Goal: Task Accomplishment & Management: Use online tool/utility

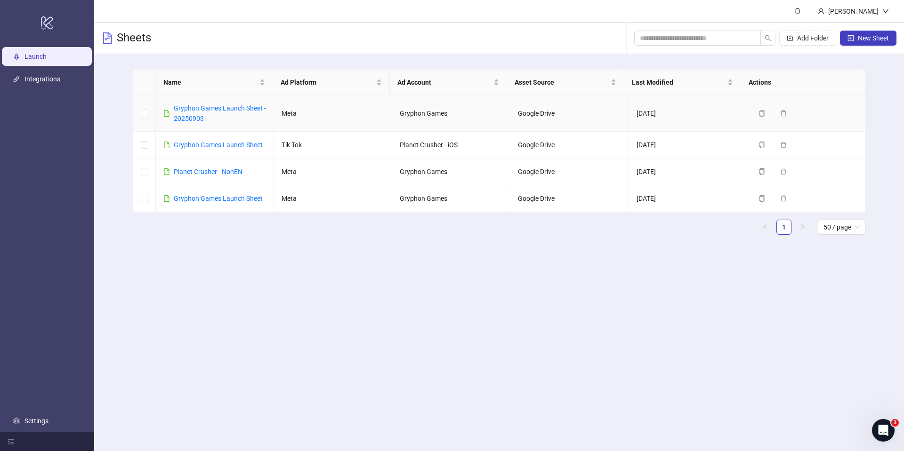
click at [213, 109] on link "Gryphon Games Launch Sheet - 20250903" at bounding box center [220, 114] width 92 height 18
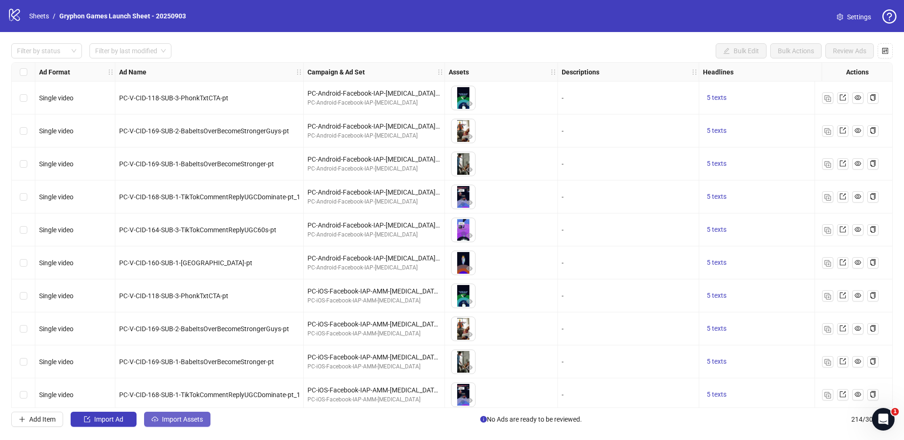
click at [203, 424] on button "Import Assets" at bounding box center [177, 418] width 66 height 15
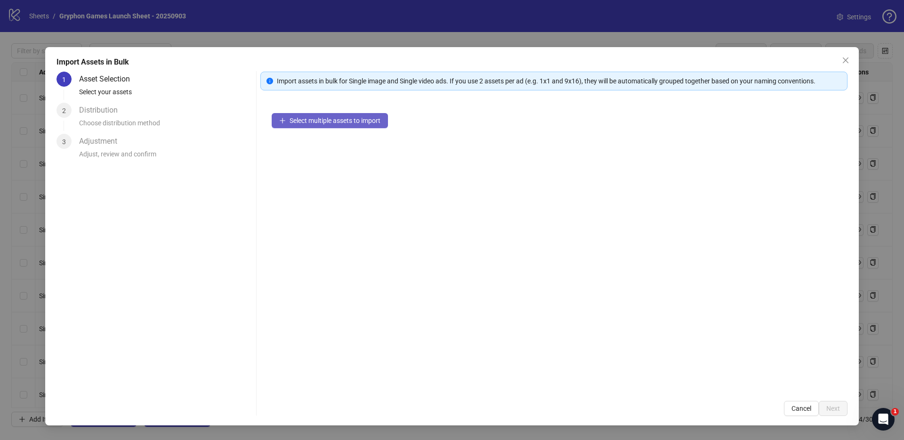
click at [332, 121] on span "Select multiple assets to import" at bounding box center [335, 121] width 91 height 8
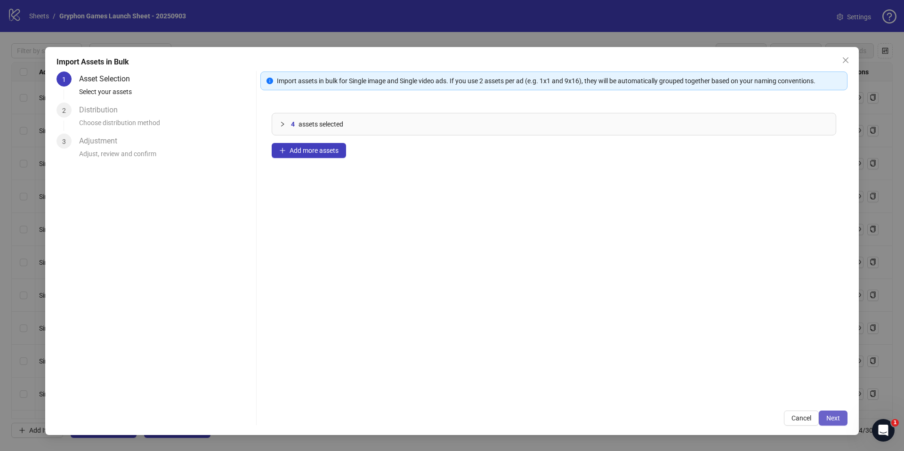
click at [834, 418] on span "Next" at bounding box center [833, 419] width 14 height 8
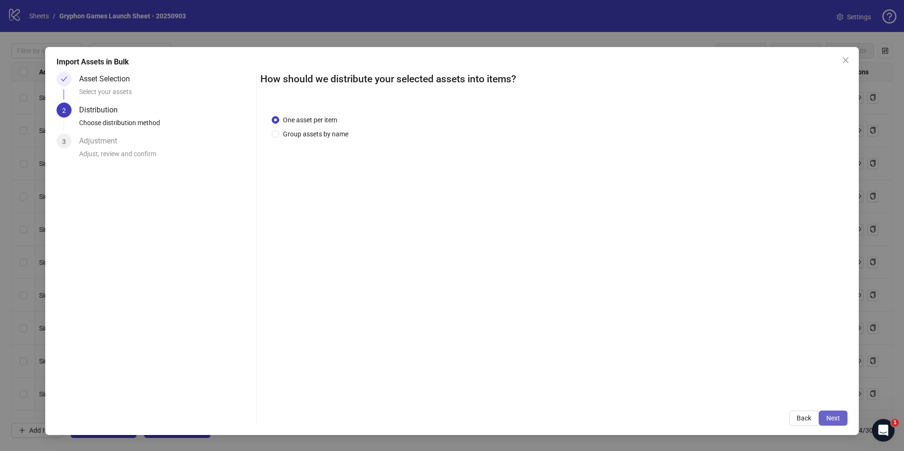
click at [838, 418] on span "Next" at bounding box center [833, 419] width 14 height 8
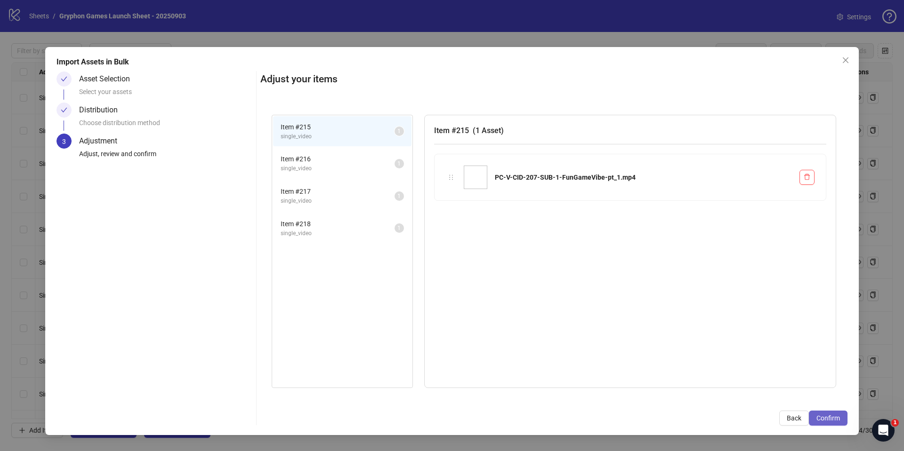
click at [833, 417] on span "Confirm" at bounding box center [828, 419] width 24 height 8
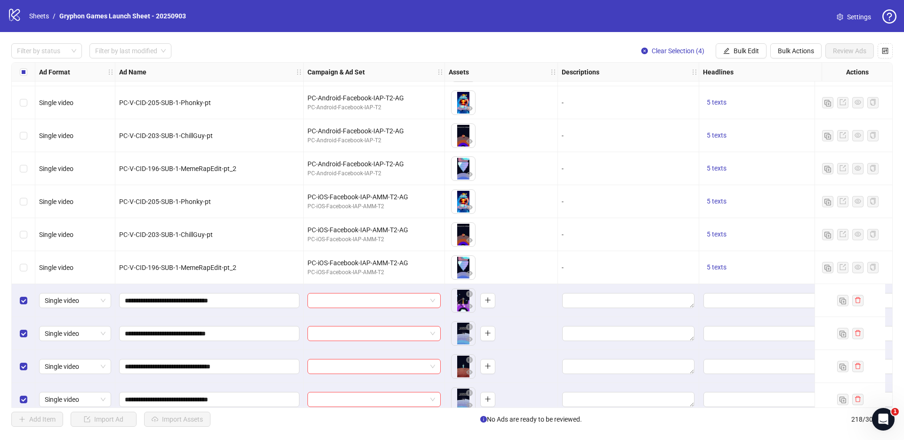
scroll to position [6862, 0]
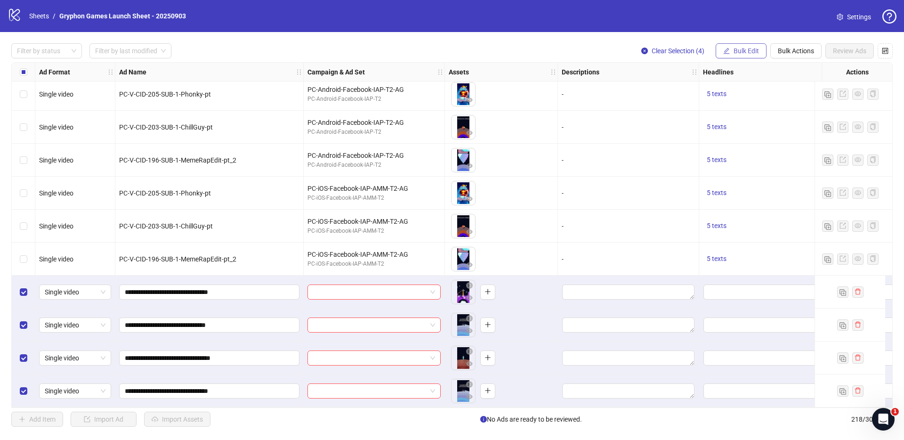
click at [741, 53] on span "Bulk Edit" at bounding box center [745, 51] width 25 height 8
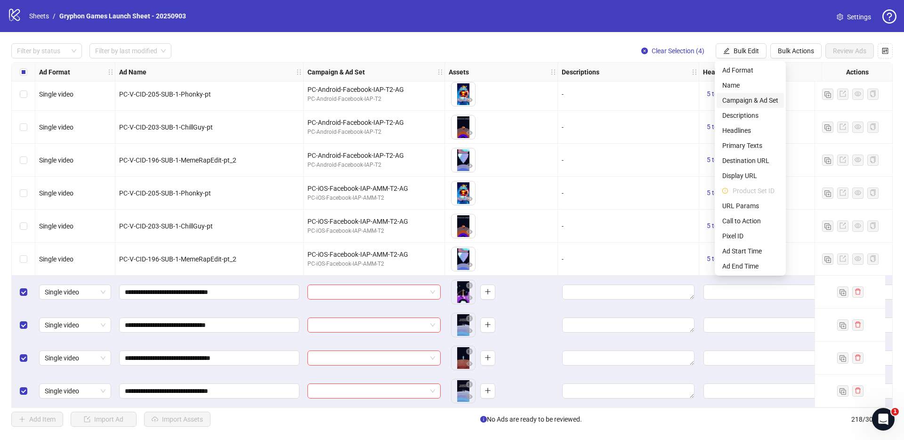
click at [755, 102] on span "Campaign & Ad Set" at bounding box center [750, 100] width 56 height 10
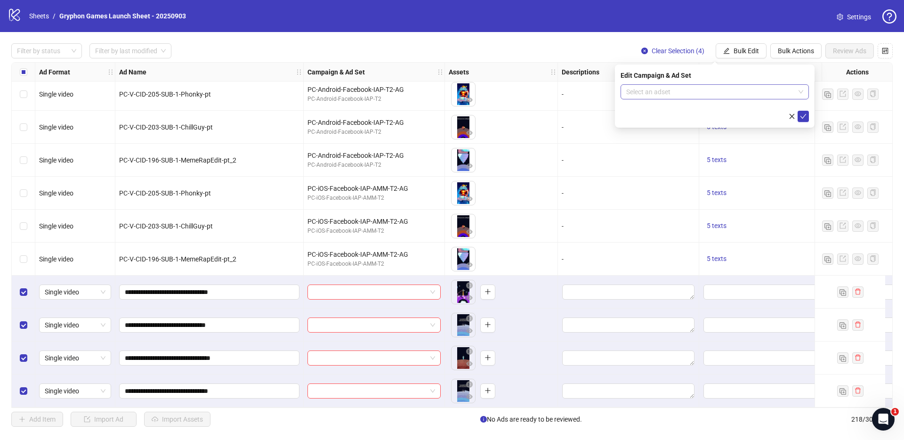
click at [680, 92] on input "search" at bounding box center [710, 92] width 169 height 14
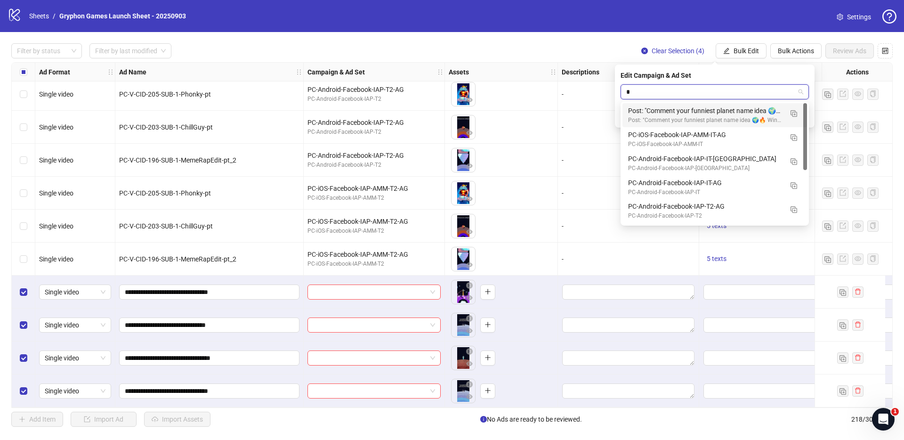
type input "**"
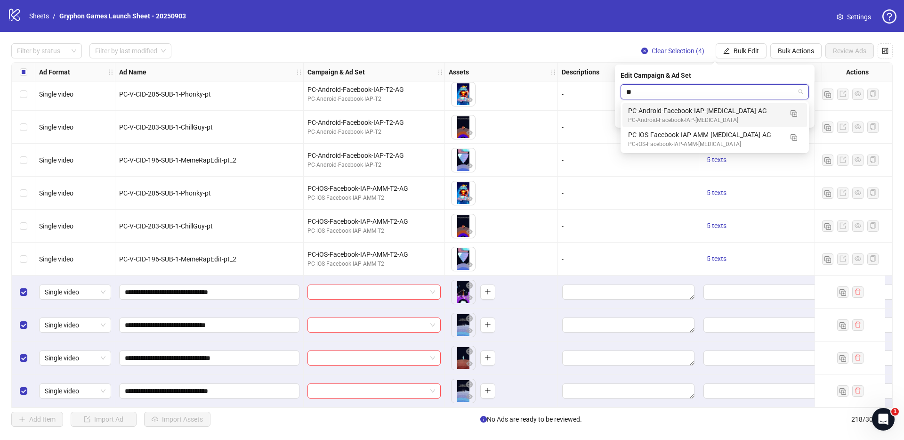
click at [709, 122] on div "PC-Android-Facebook-IAP-[MEDICAL_DATA]" at bounding box center [705, 120] width 154 height 9
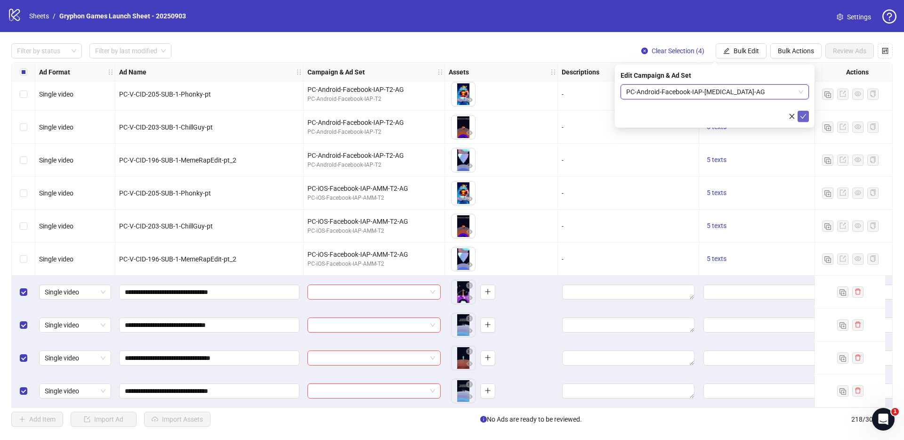
click at [803, 120] on span "submit" at bounding box center [803, 117] width 7 height 8
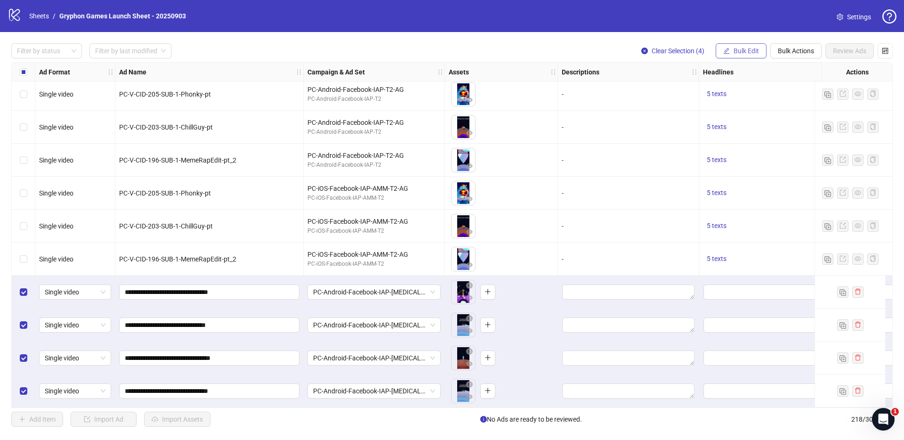
click at [749, 46] on button "Bulk Edit" at bounding box center [741, 50] width 51 height 15
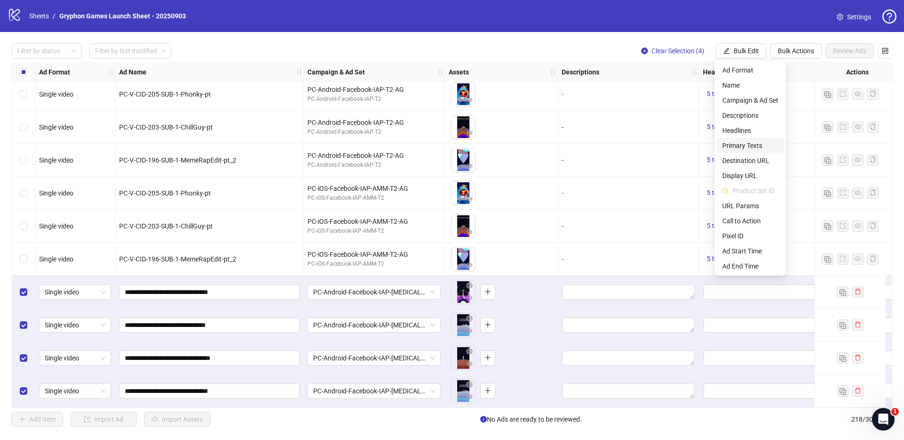
click at [757, 144] on span "Primary Texts" at bounding box center [750, 145] width 56 height 10
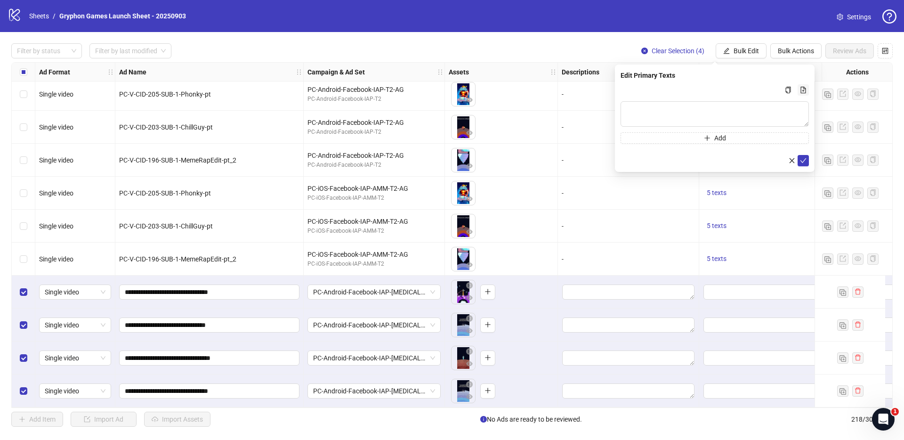
click at [804, 90] on icon "file-add" at bounding box center [803, 90] width 7 height 7
type textarea "**********"
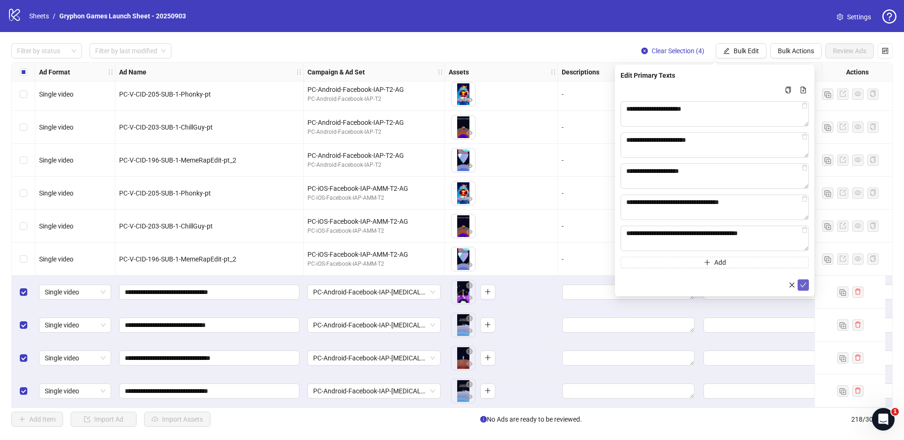
click at [804, 285] on icon "check" at bounding box center [803, 285] width 7 height 7
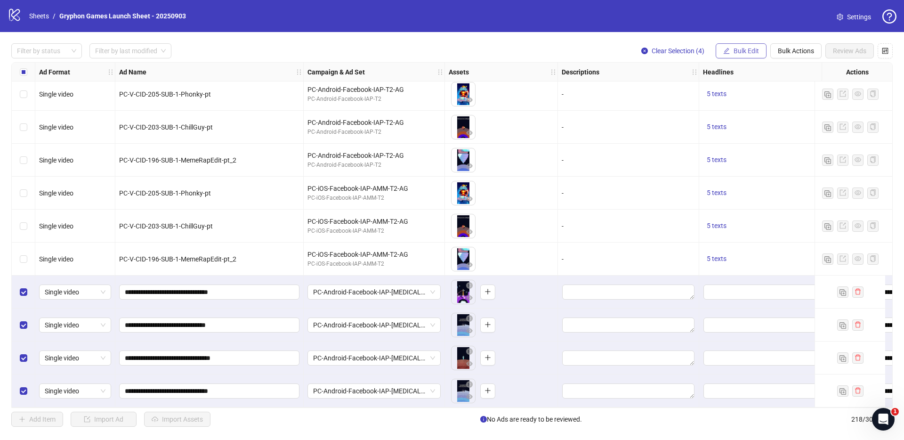
click at [748, 50] on span "Bulk Edit" at bounding box center [745, 51] width 25 height 8
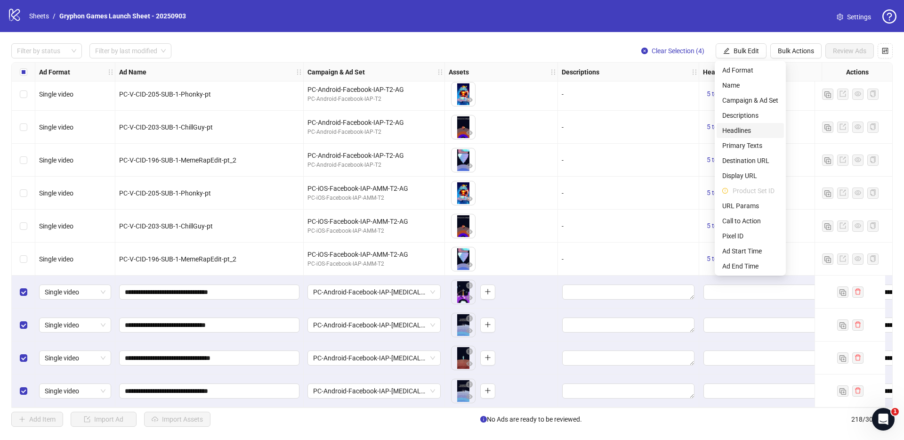
click at [748, 132] on span "Headlines" at bounding box center [750, 130] width 56 height 10
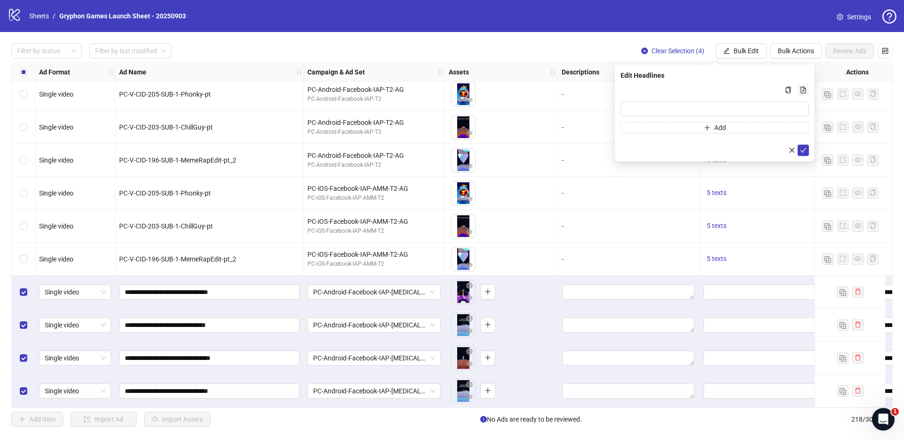
click at [802, 91] on icon "file-add" at bounding box center [803, 90] width 7 height 7
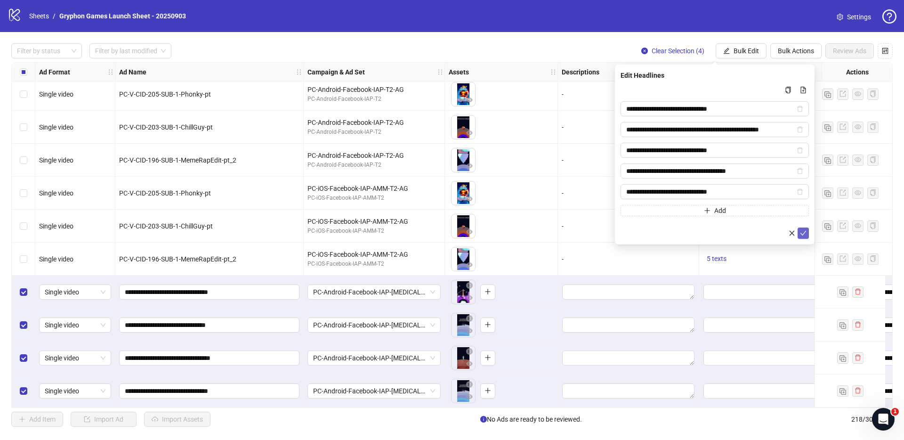
click at [798, 234] on button "submit" at bounding box center [802, 232] width 11 height 11
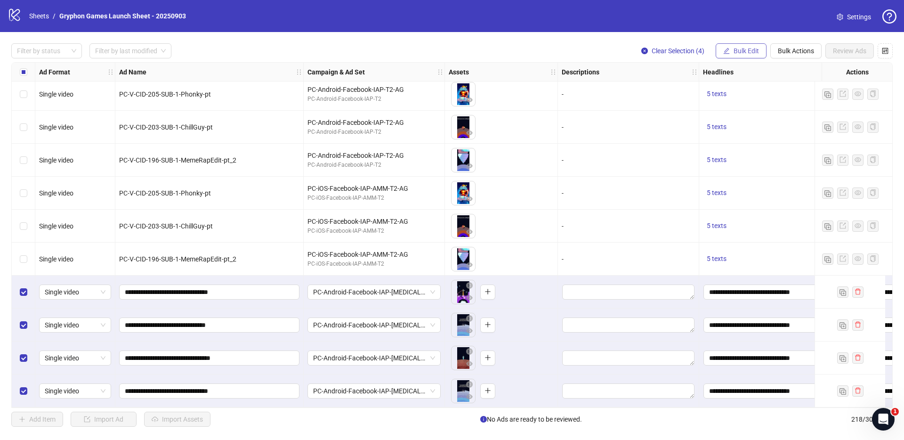
click at [748, 56] on button "Bulk Edit" at bounding box center [741, 50] width 51 height 15
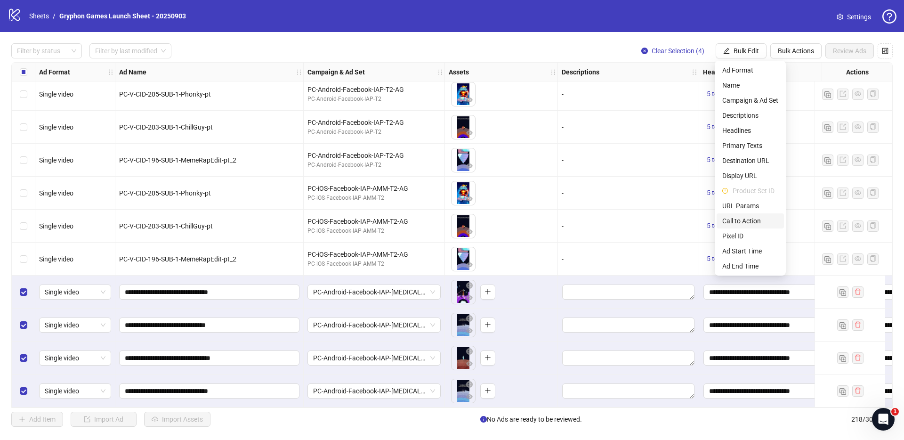
click at [763, 221] on span "Call to Action" at bounding box center [750, 221] width 56 height 10
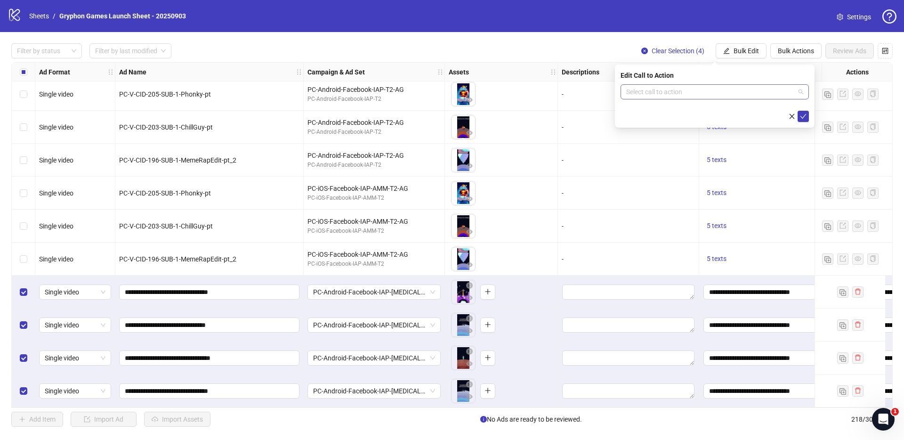
click at [724, 93] on input "search" at bounding box center [710, 92] width 169 height 14
type input "****"
click at [678, 113] on div "Play game" at bounding box center [714, 110] width 173 height 10
click at [805, 116] on button "submit" at bounding box center [802, 116] width 11 height 11
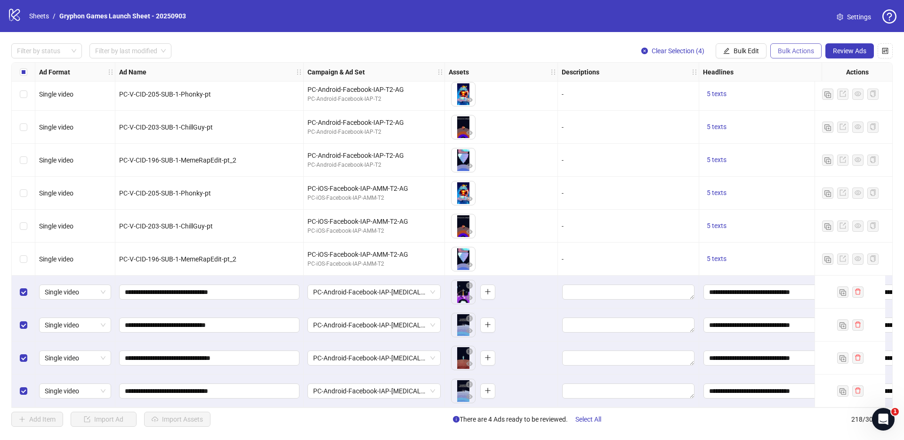
click at [796, 48] on span "Bulk Actions" at bounding box center [796, 51] width 36 height 8
click at [819, 97] on span "Duplicate with assets" at bounding box center [809, 100] width 64 height 10
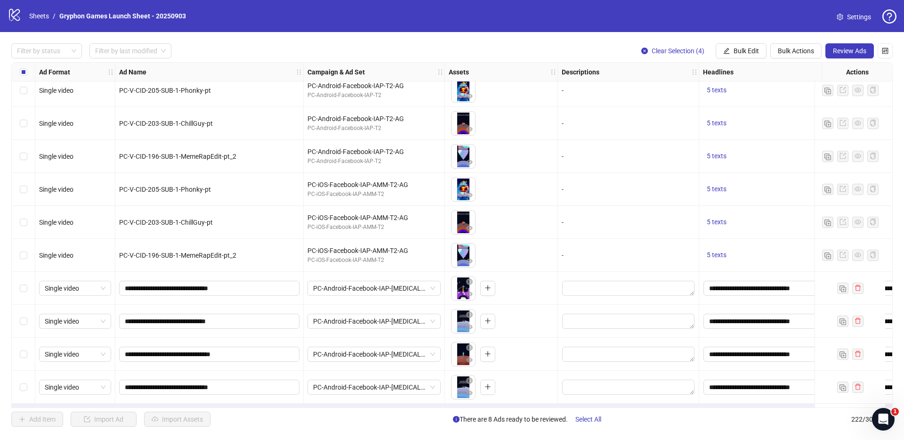
scroll to position [6994, 0]
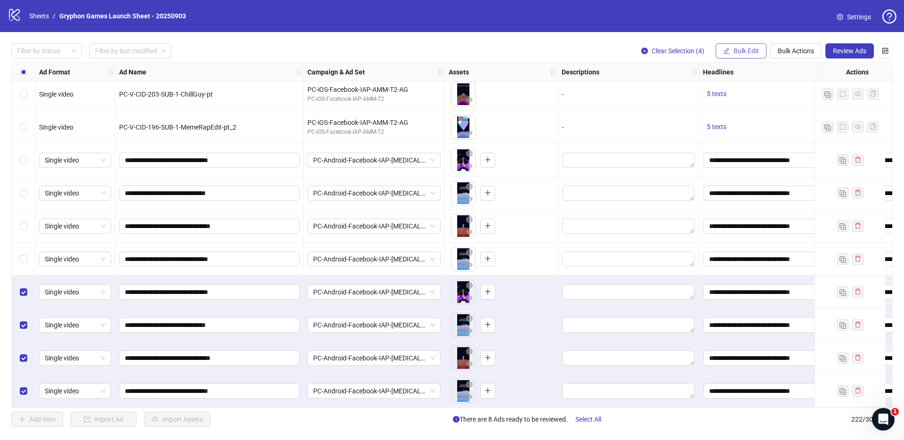
click at [746, 45] on button "Bulk Edit" at bounding box center [741, 50] width 51 height 15
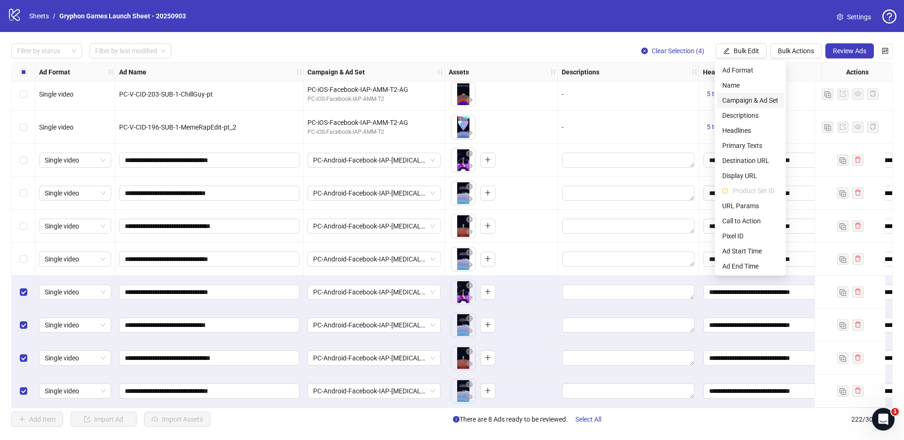
click at [754, 103] on span "Campaign & Ad Set" at bounding box center [750, 100] width 56 height 10
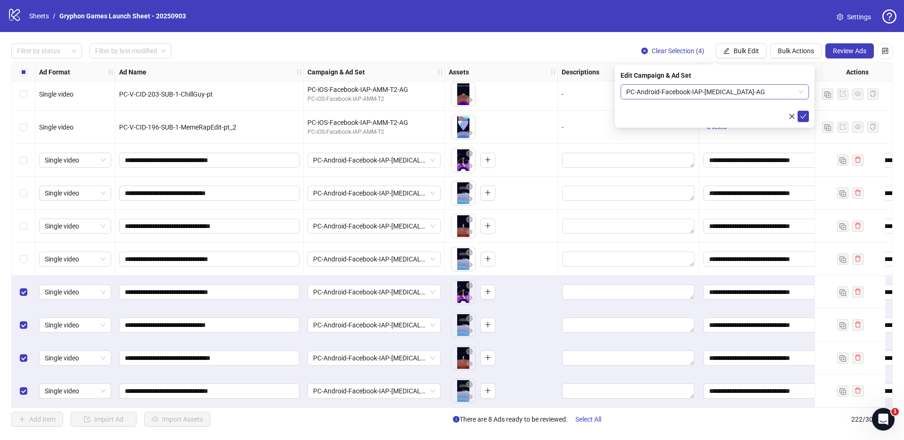
click at [681, 90] on span "PC-Android-Facebook-IAP-[MEDICAL_DATA]-AG" at bounding box center [714, 92] width 177 height 14
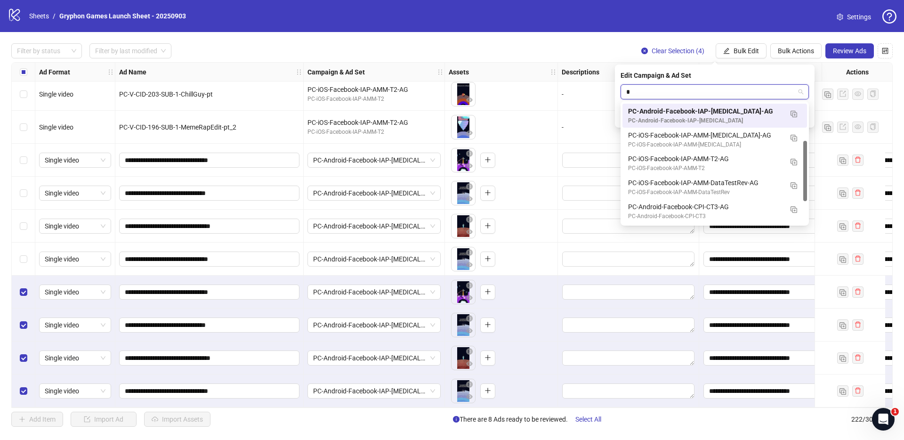
scroll to position [75, 0]
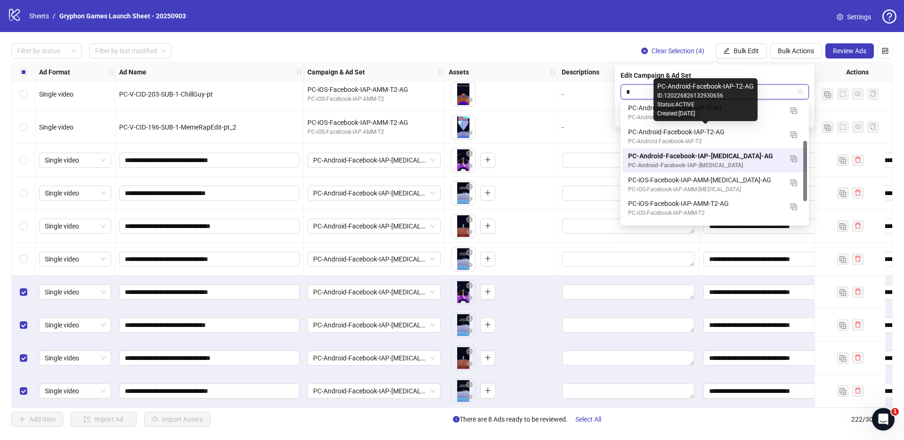
type input "**"
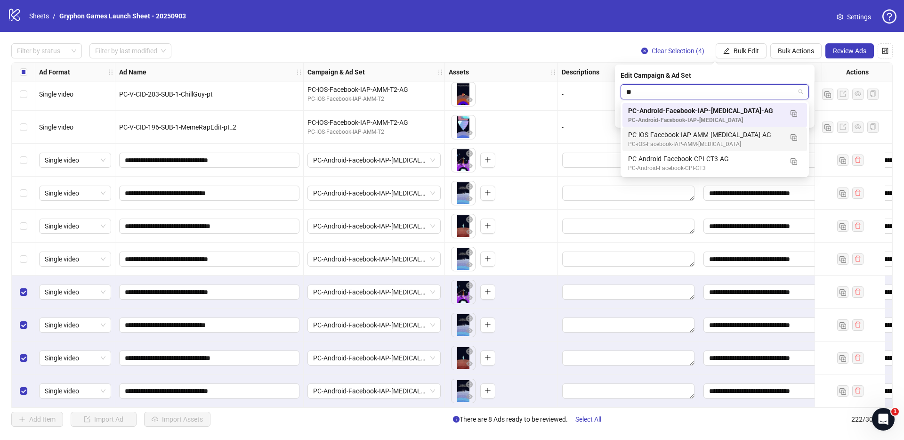
click at [661, 136] on div "PC-iOS-Facebook-IAP-AMM-[MEDICAL_DATA]-AG" at bounding box center [705, 134] width 154 height 10
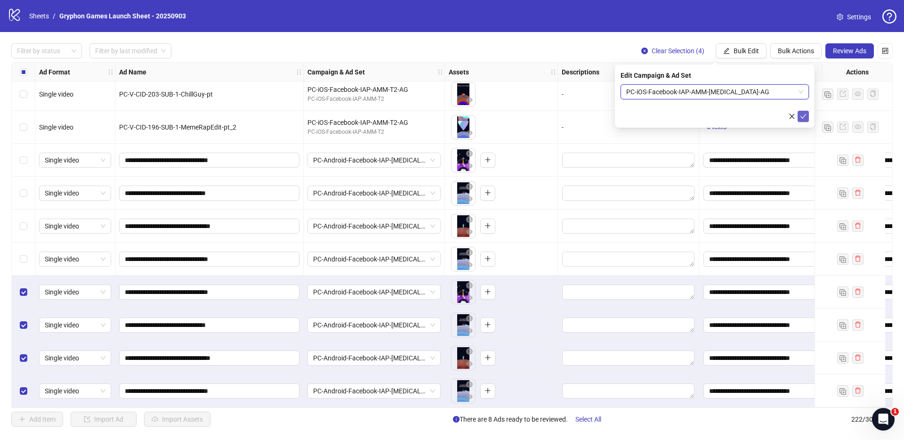
click at [805, 115] on icon "check" at bounding box center [803, 116] width 7 height 7
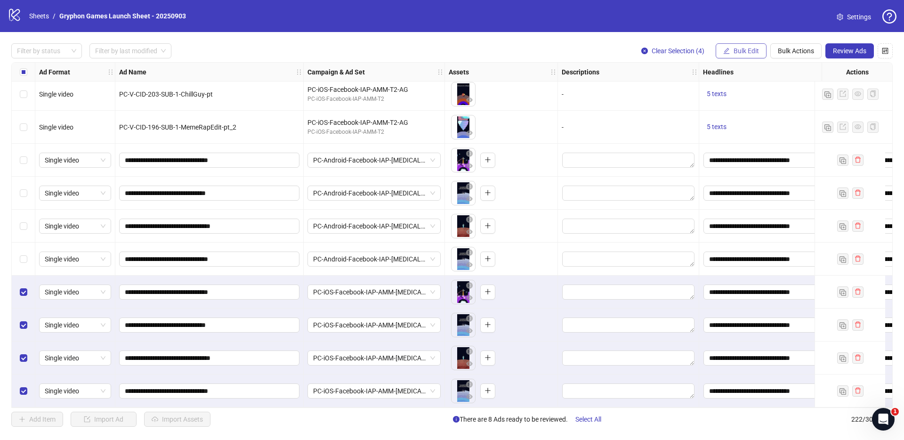
click at [745, 51] on span "Bulk Edit" at bounding box center [745, 51] width 25 height 8
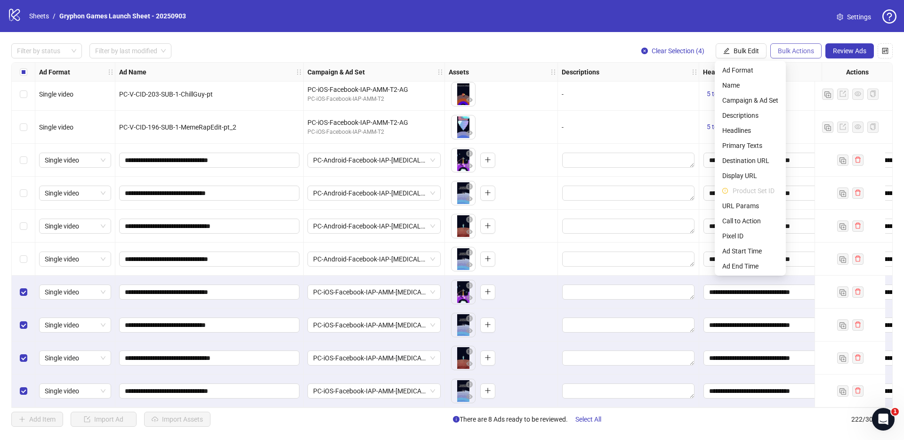
click at [797, 53] on span "Bulk Actions" at bounding box center [796, 51] width 36 height 8
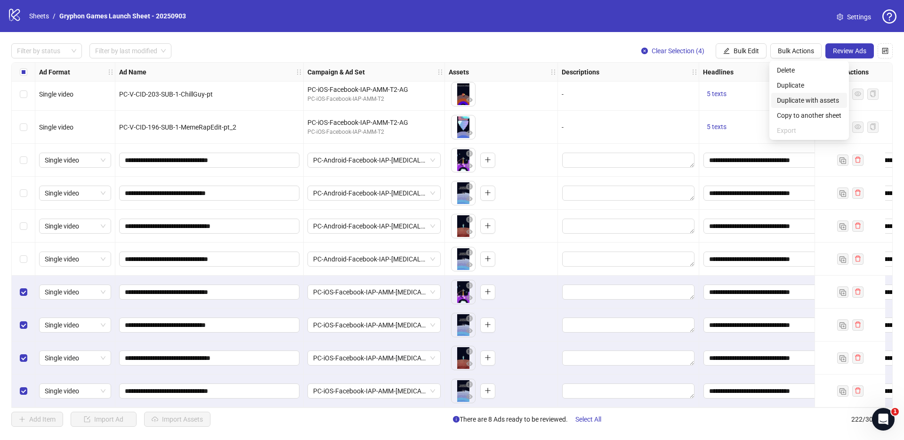
click at [789, 98] on span "Duplicate with assets" at bounding box center [809, 100] width 64 height 10
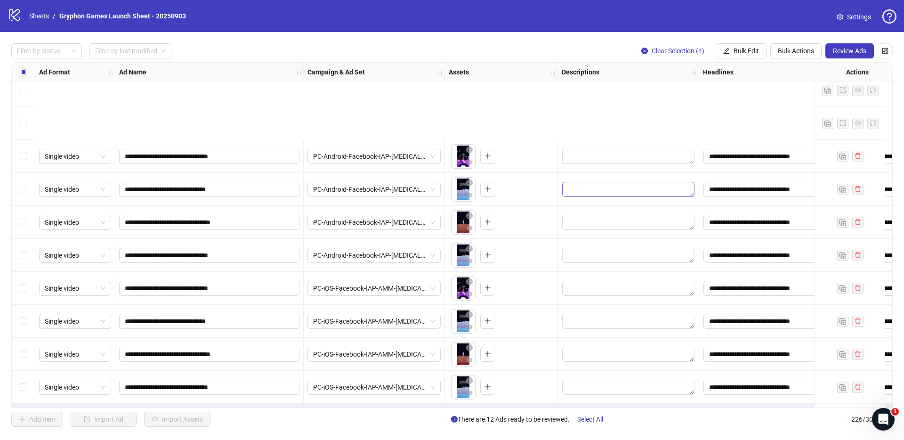
scroll to position [7126, 0]
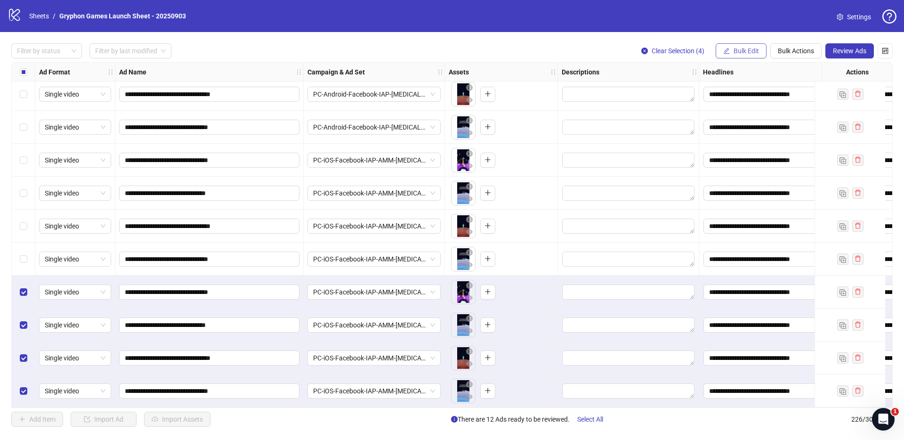
click at [731, 45] on button "Bulk Edit" at bounding box center [741, 50] width 51 height 15
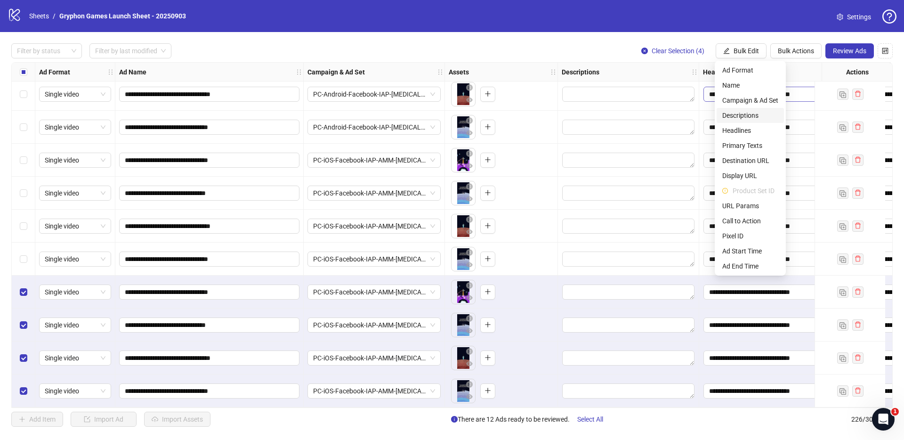
click at [755, 98] on span "Campaign & Ad Set" at bounding box center [750, 100] width 56 height 10
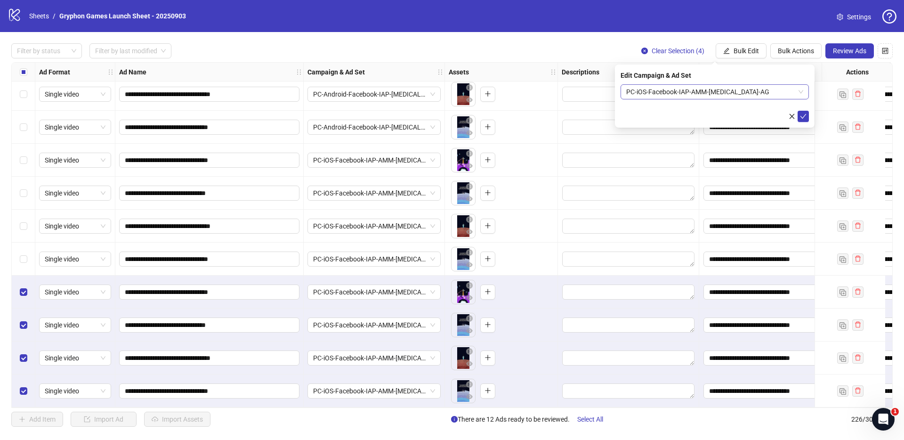
click at [682, 93] on span "PC-iOS-Facebook-IAP-AMM-[MEDICAL_DATA]-AG" at bounding box center [714, 92] width 177 height 14
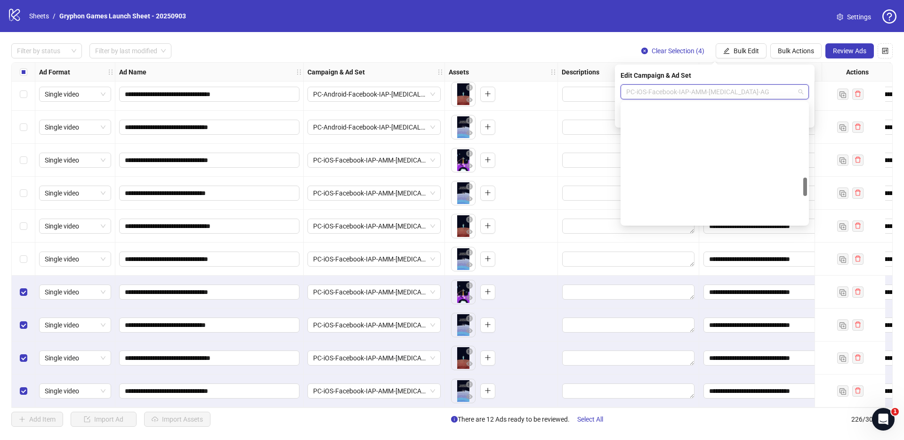
scroll to position [486, 0]
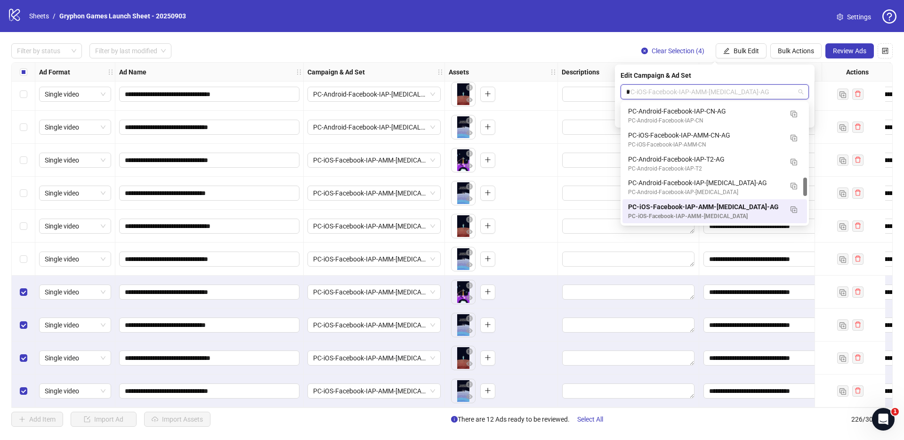
type input "**"
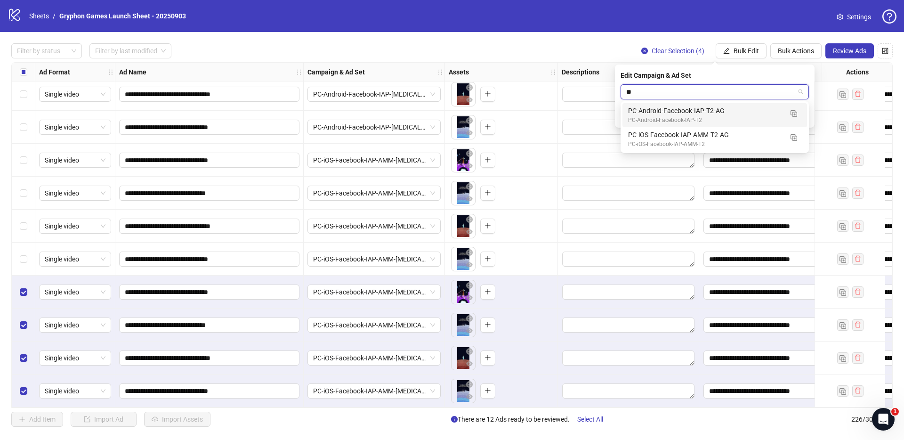
scroll to position [0, 0]
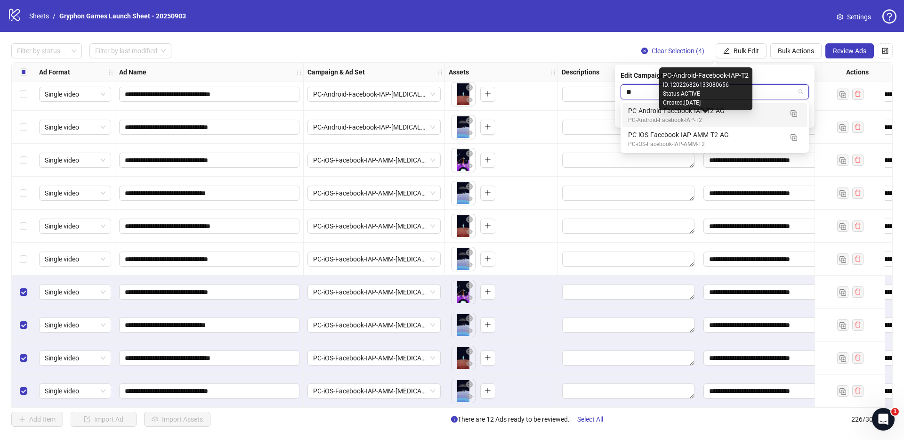
click at [737, 117] on div "PC-Android-Facebook-IAP-T2" at bounding box center [705, 120] width 154 height 9
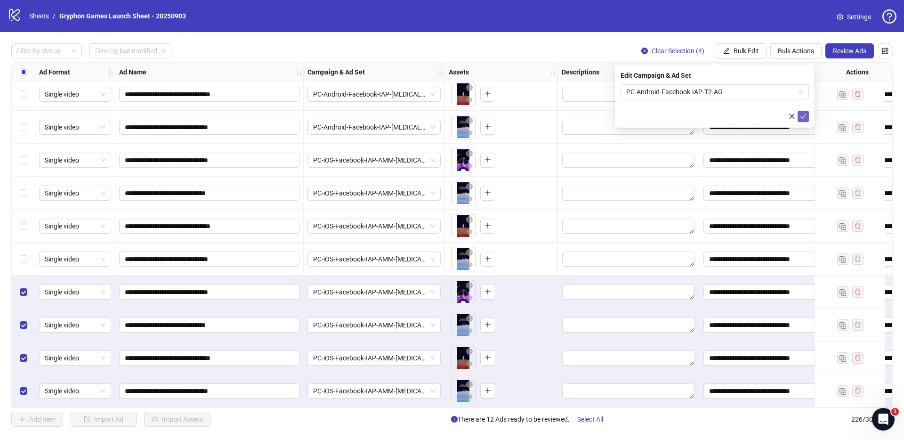
click at [803, 121] on button "submit" at bounding box center [802, 116] width 11 height 11
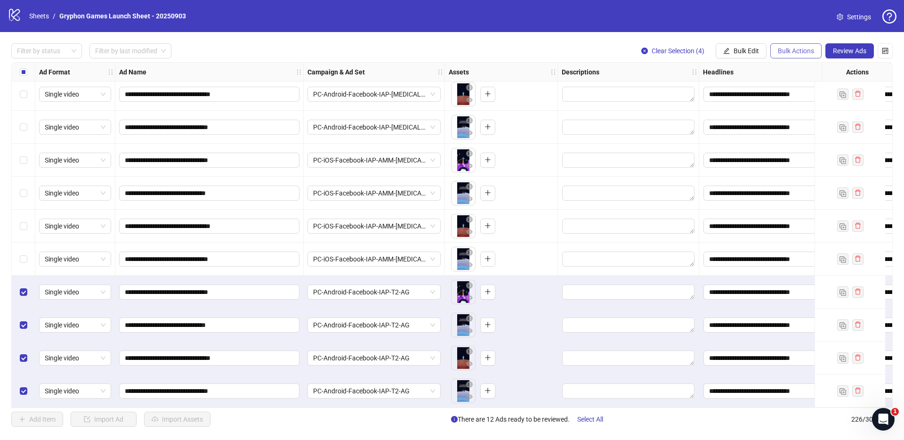
click at [796, 53] on span "Bulk Actions" at bounding box center [796, 51] width 36 height 8
click at [796, 104] on span "Duplicate with assets" at bounding box center [809, 100] width 64 height 10
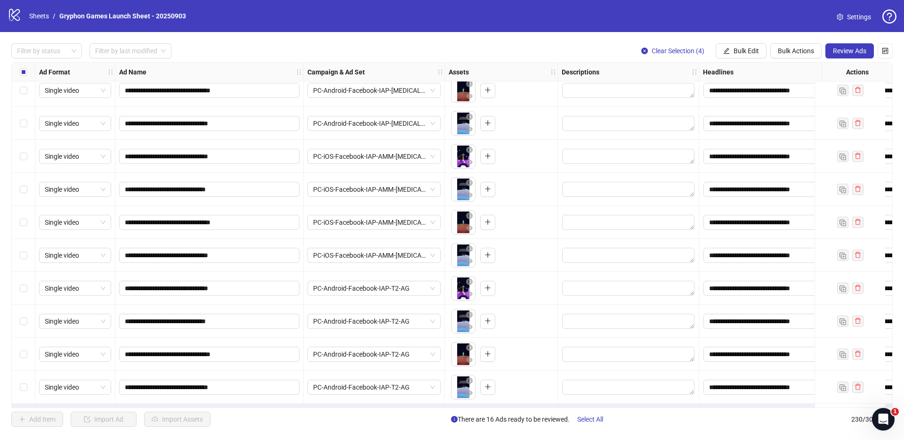
scroll to position [7257, 0]
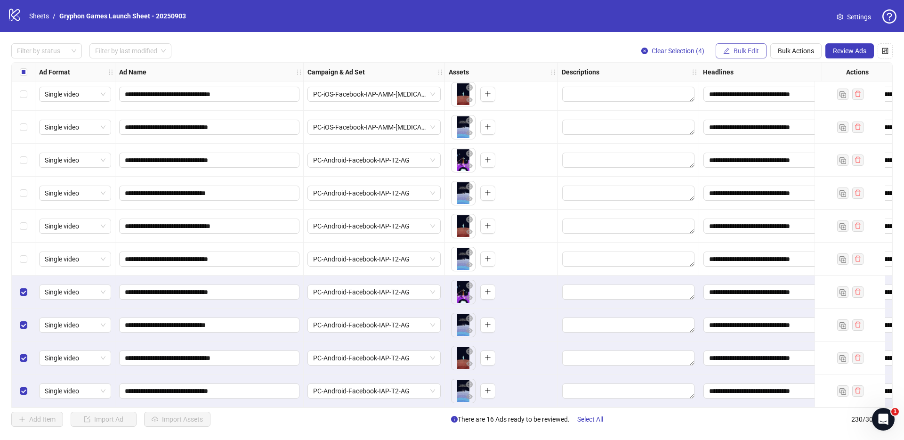
click at [728, 47] on button "Bulk Edit" at bounding box center [741, 50] width 51 height 15
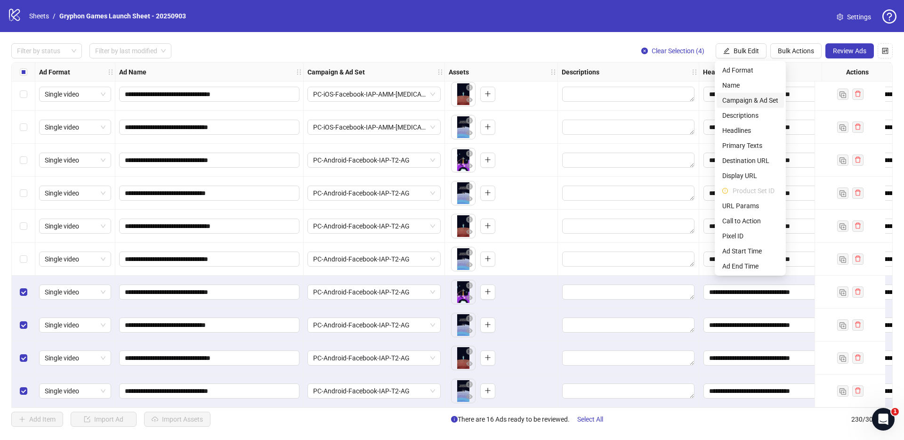
click at [764, 103] on span "Campaign & Ad Set" at bounding box center [750, 100] width 56 height 10
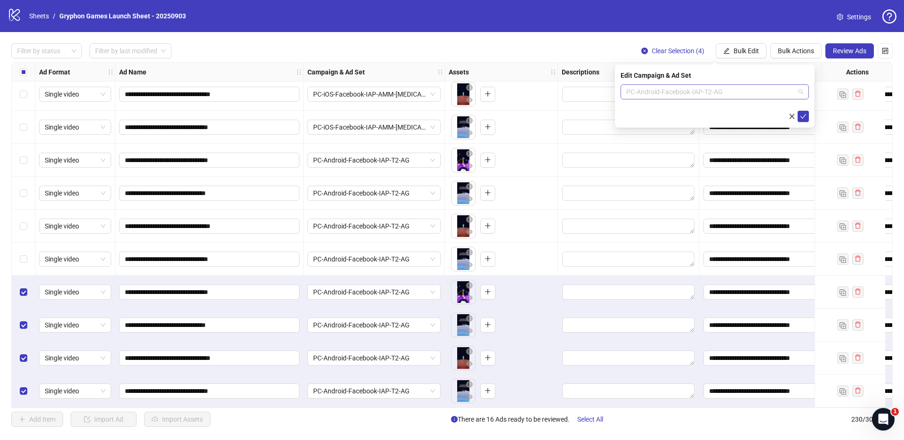
click at [708, 93] on span "PC-Android-Facebook-IAP-T2-AG" at bounding box center [714, 92] width 177 height 14
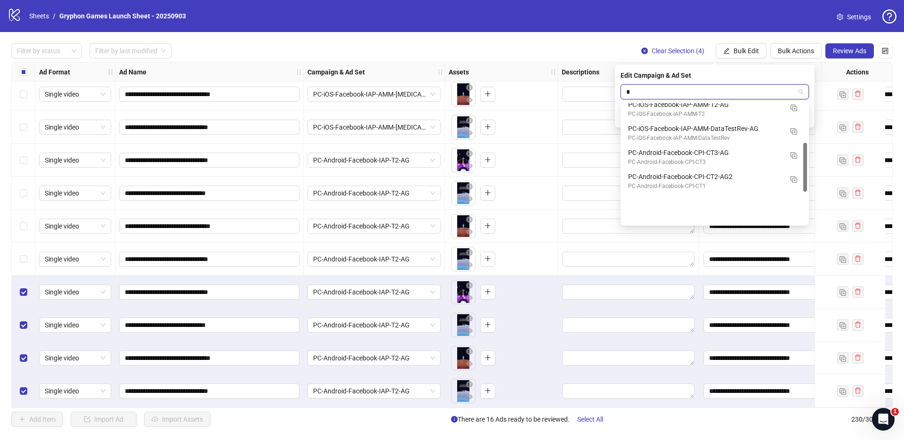
type input "**"
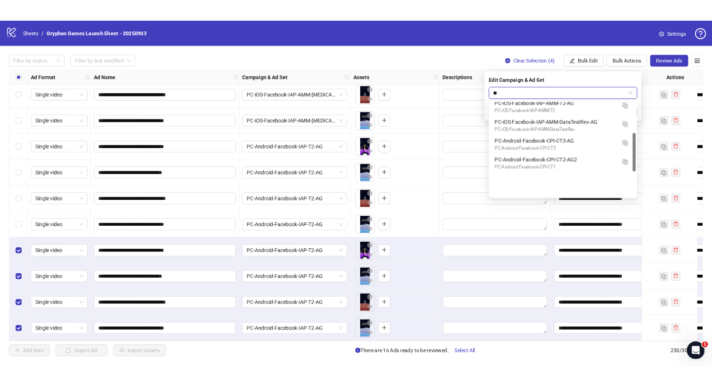
scroll to position [0, 0]
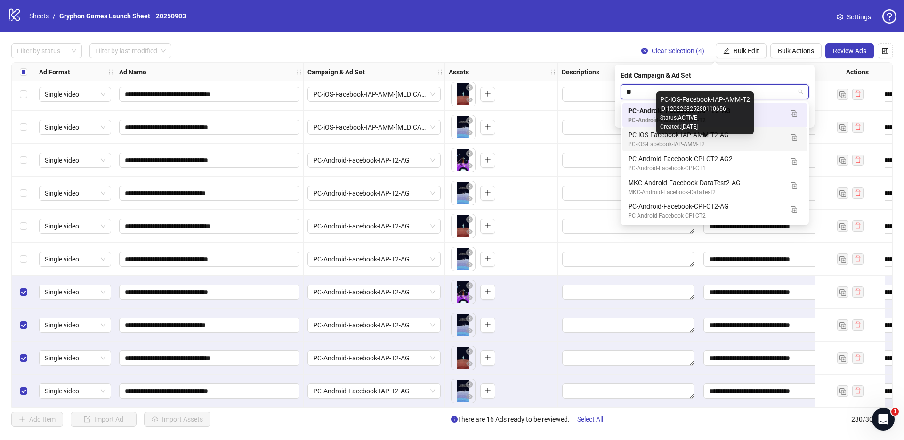
click at [709, 140] on div "PC-iOS-Facebook-IAP-AMM-T2" at bounding box center [705, 144] width 154 height 9
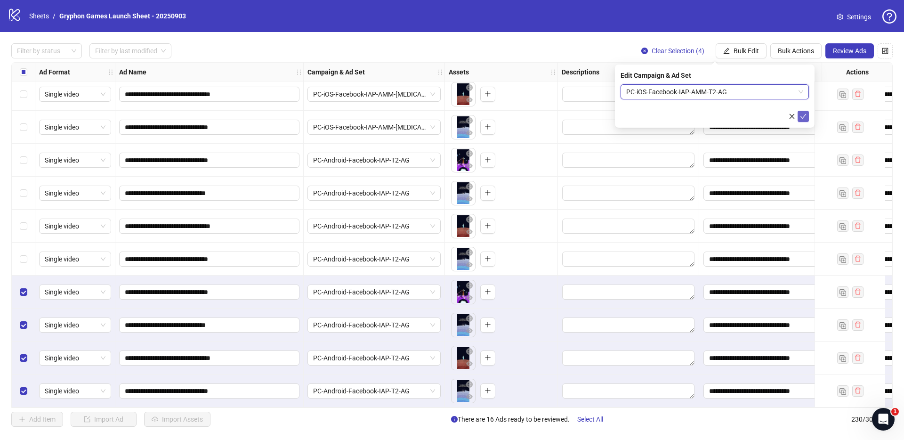
click at [803, 118] on icon "check" at bounding box center [803, 116] width 7 height 7
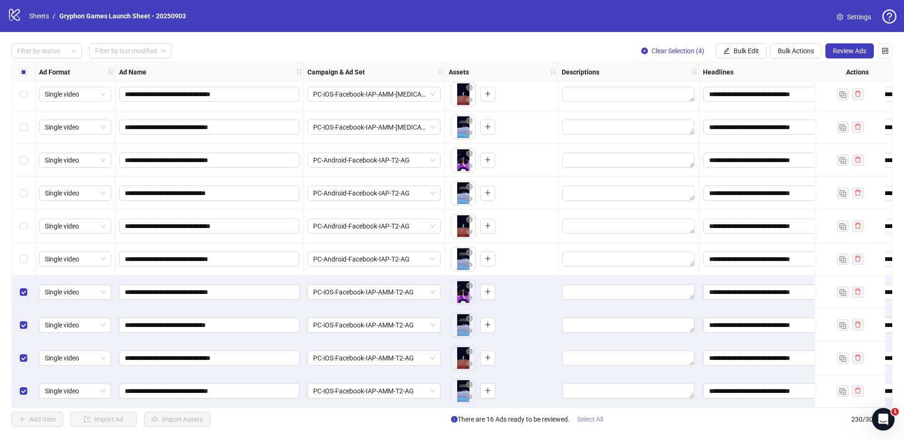
click at [596, 418] on span "Select All" at bounding box center [590, 419] width 26 height 8
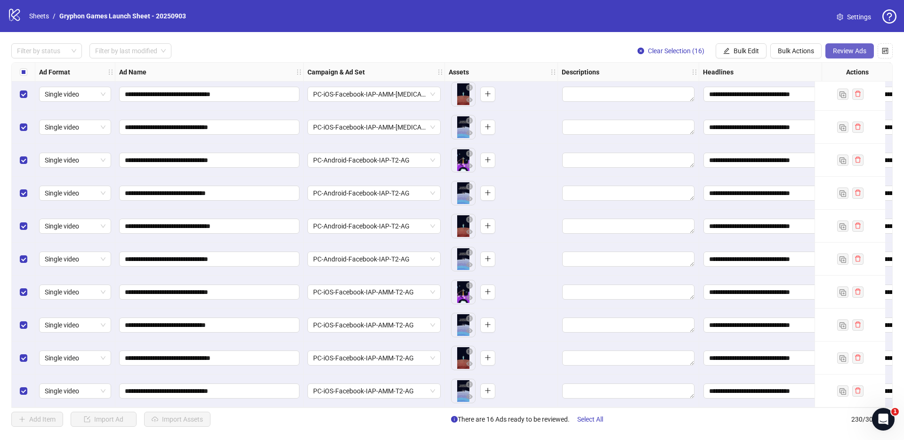
click at [857, 54] on span "Review Ads" at bounding box center [849, 51] width 33 height 8
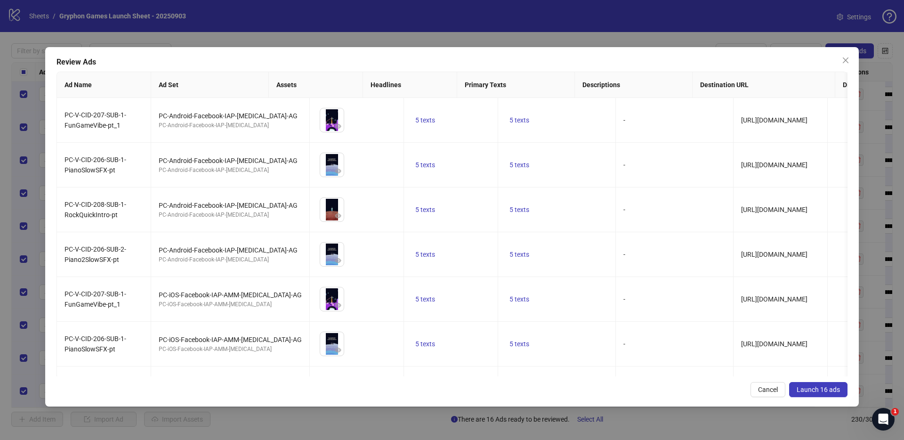
click at [817, 386] on span "Launch 16 ads" at bounding box center [818, 390] width 43 height 8
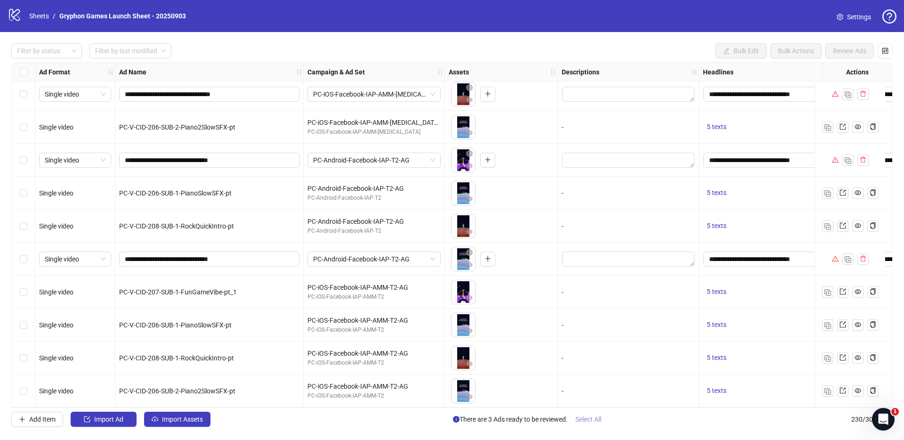
click at [584, 419] on span "Select All" at bounding box center [588, 419] width 26 height 8
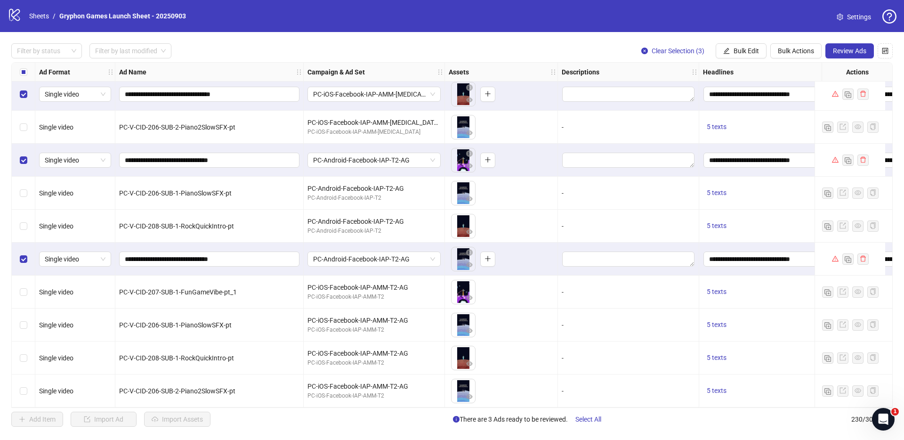
click at [828, 48] on button "Review Ads" at bounding box center [849, 50] width 48 height 15
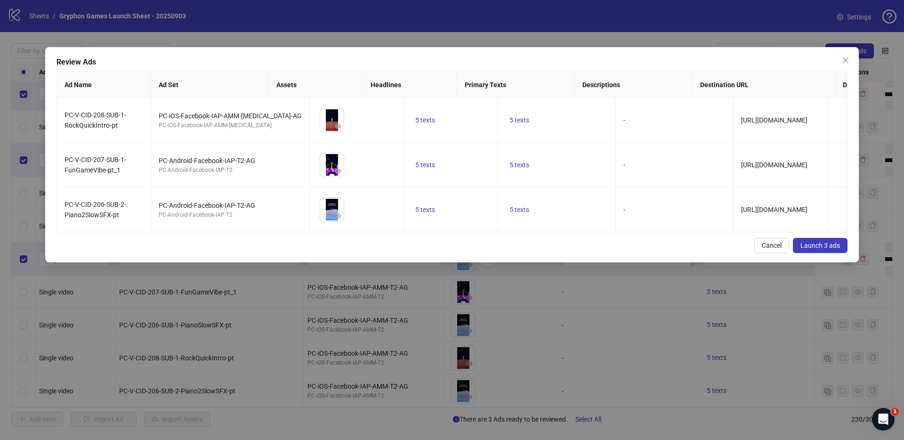
click at [818, 246] on button "Launch 3 ads" at bounding box center [820, 245] width 55 height 15
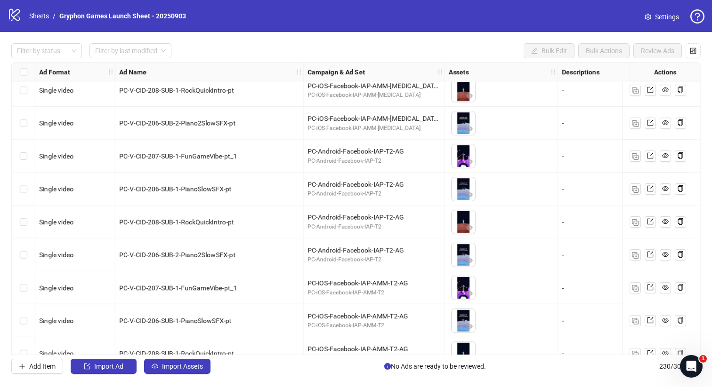
scroll to position [7310, 0]
